Goal: Transaction & Acquisition: Purchase product/service

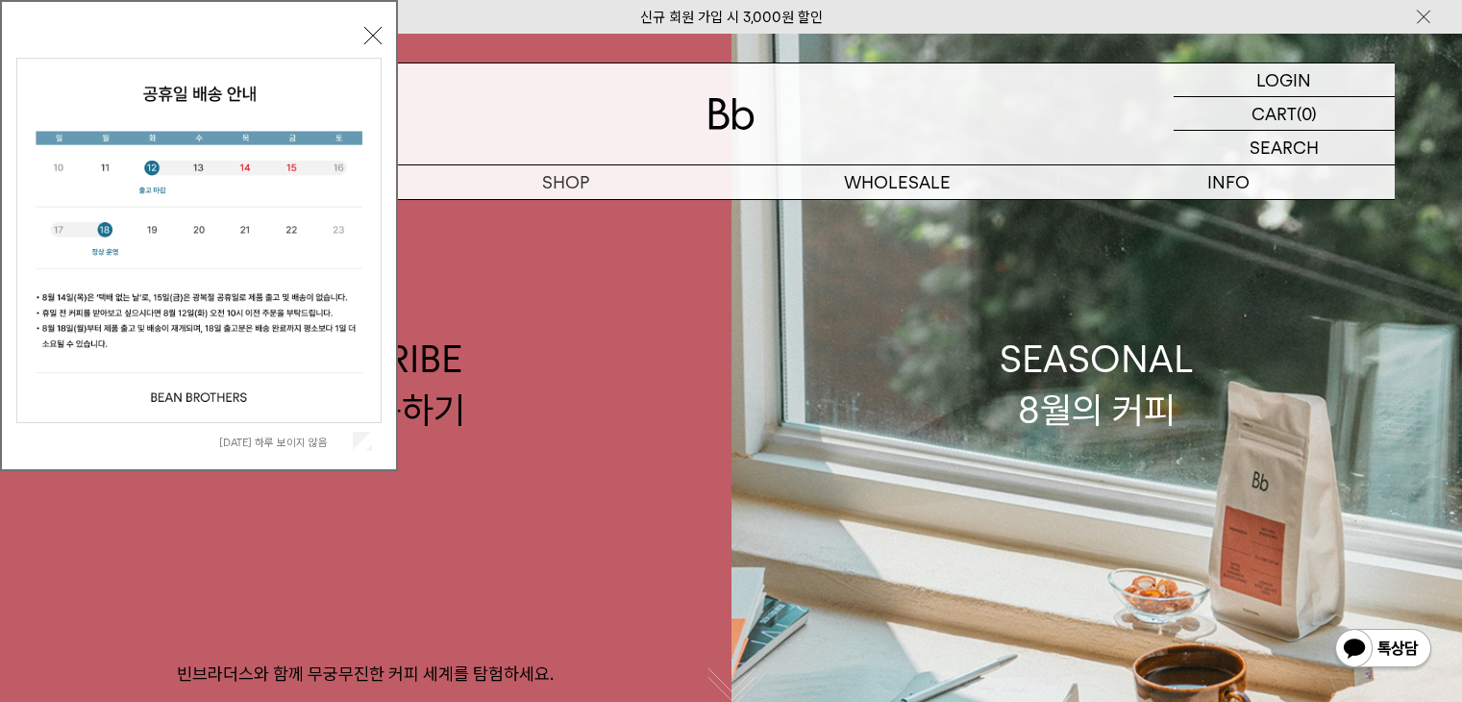
click at [366, 34] on button "닫기" at bounding box center [372, 35] width 17 height 17
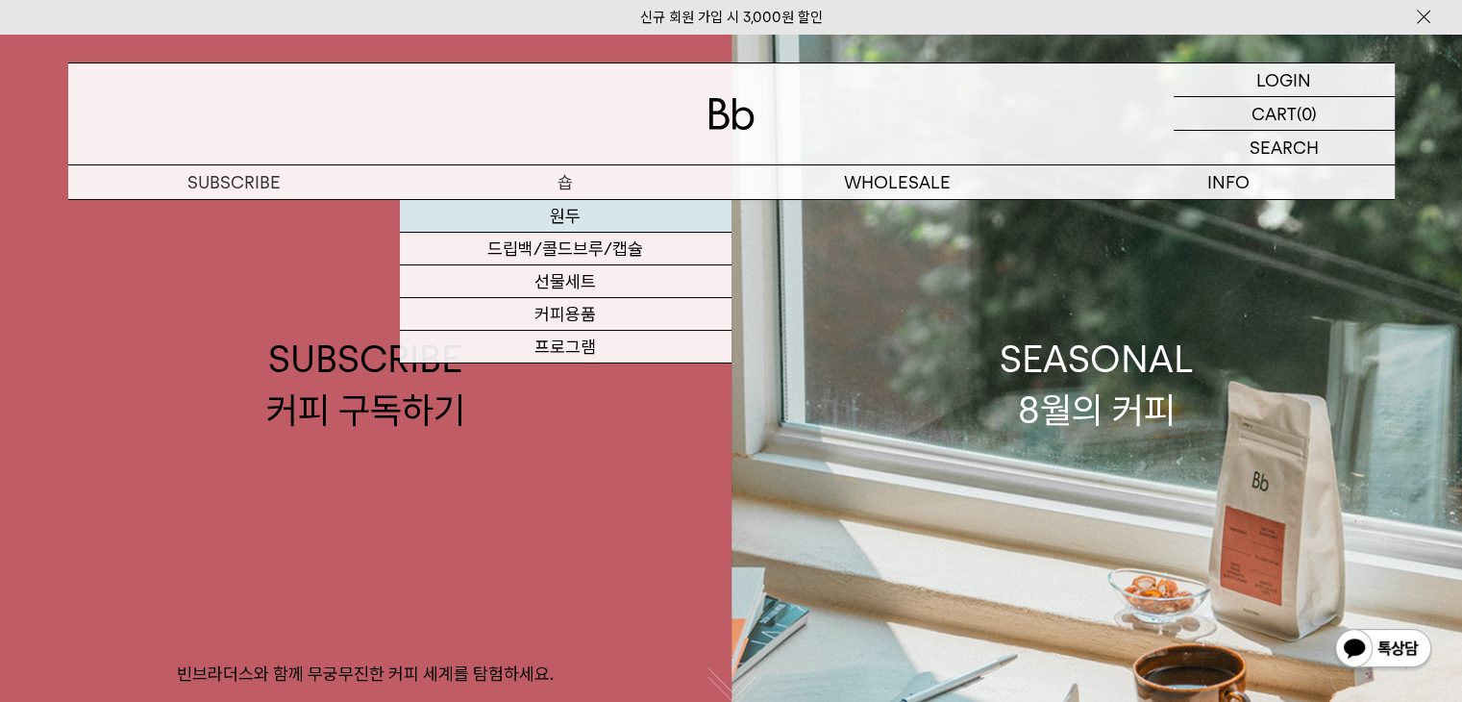
click at [565, 216] on link "원두" at bounding box center [566, 216] width 332 height 33
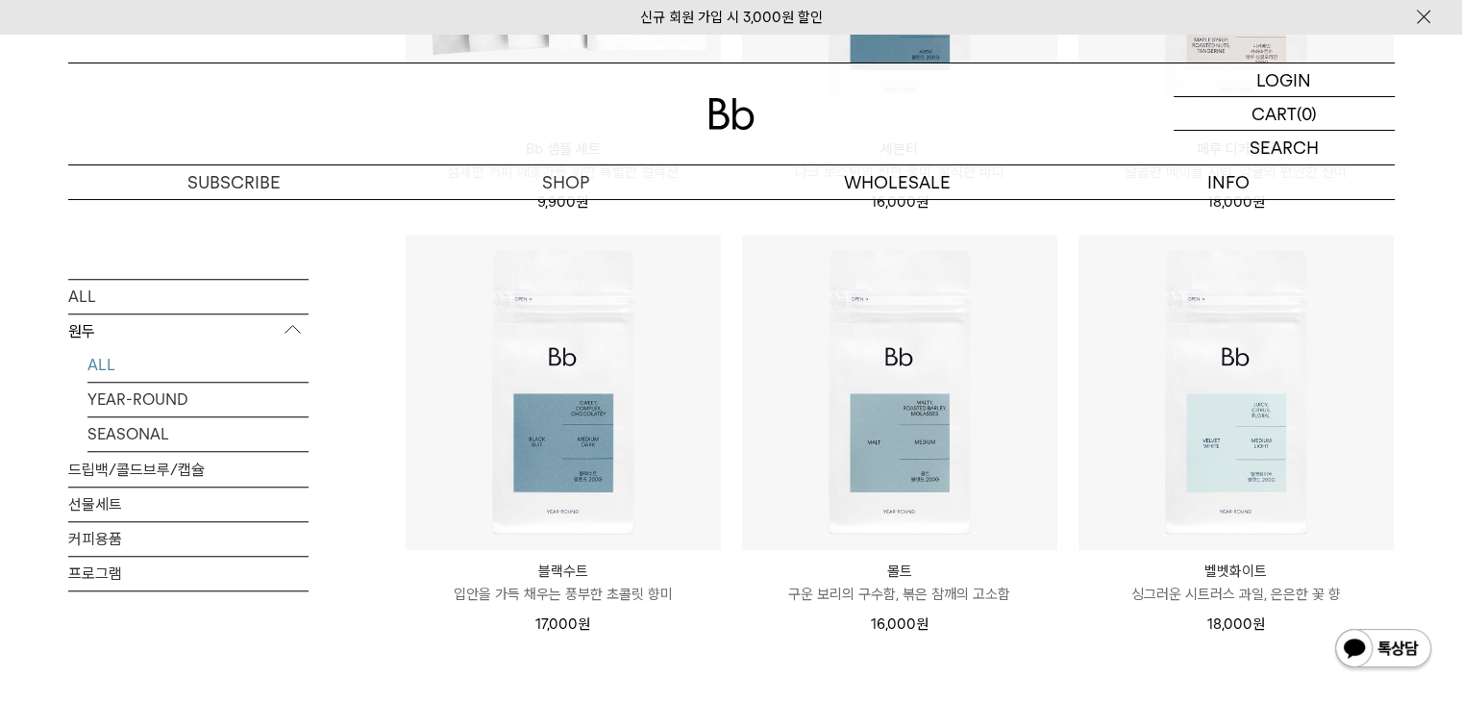
scroll to position [1442, 0]
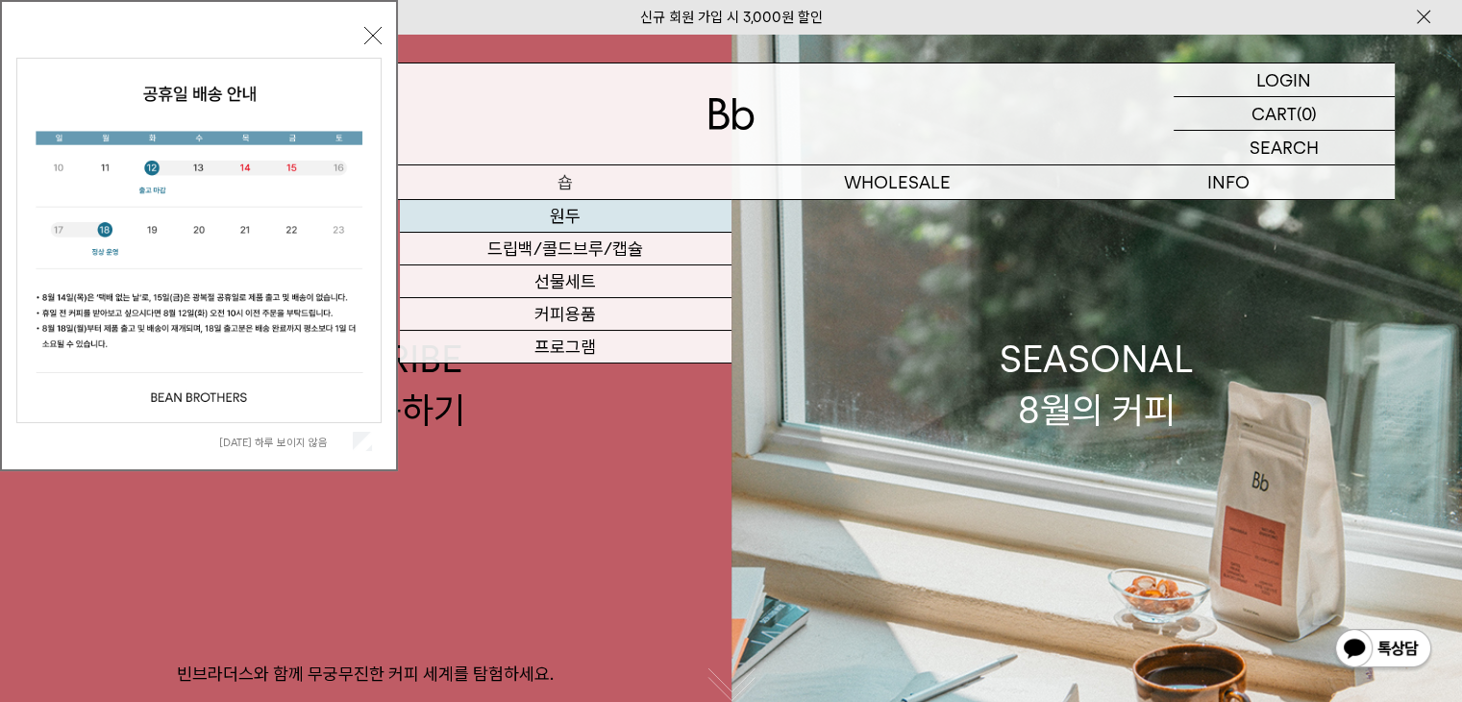
click at [565, 220] on link "원두" at bounding box center [566, 216] width 332 height 33
